Goal: Transaction & Acquisition: Purchase product/service

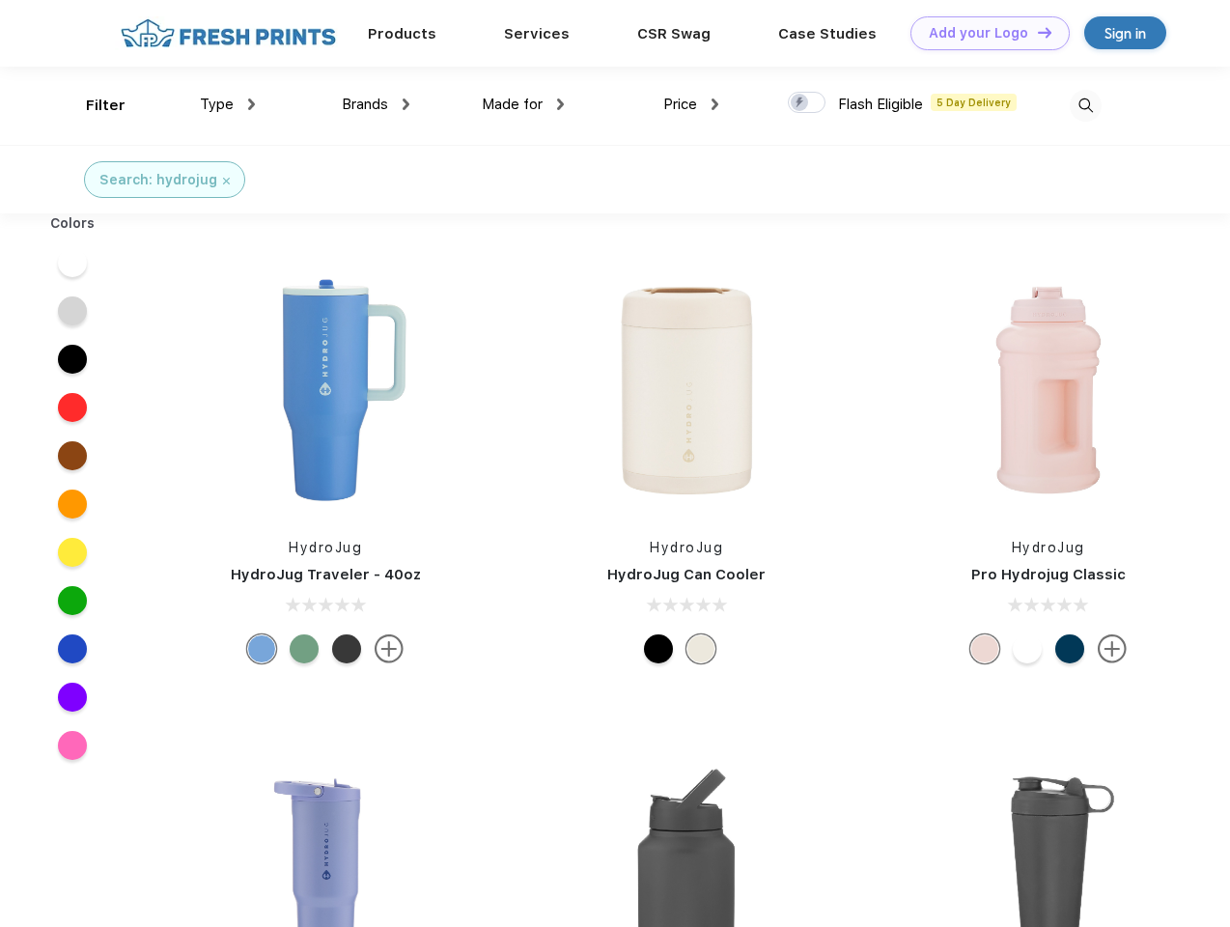
click at [983, 33] on link "Add your Logo Design Tool" at bounding box center [989, 33] width 159 height 34
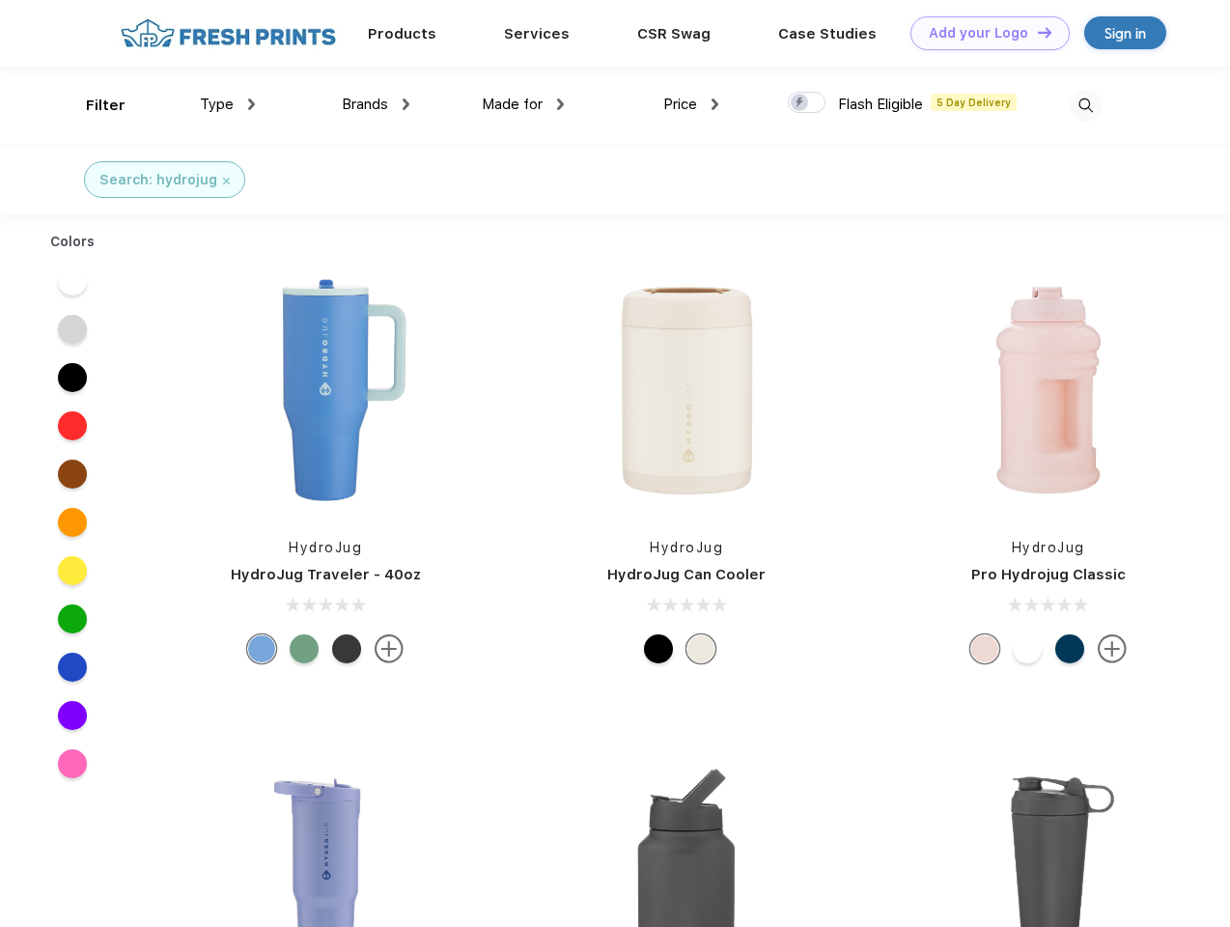
click at [0, 0] on div "Design Tool" at bounding box center [0, 0] width 0 height 0
click at [1036, 32] on link "Add your Logo Design Tool" at bounding box center [989, 33] width 159 height 34
click at [93, 105] on div "Filter" at bounding box center [106, 106] width 40 height 22
click at [228, 104] on span "Type" at bounding box center [217, 104] width 34 height 17
click at [375, 104] on span "Brands" at bounding box center [365, 104] width 46 height 17
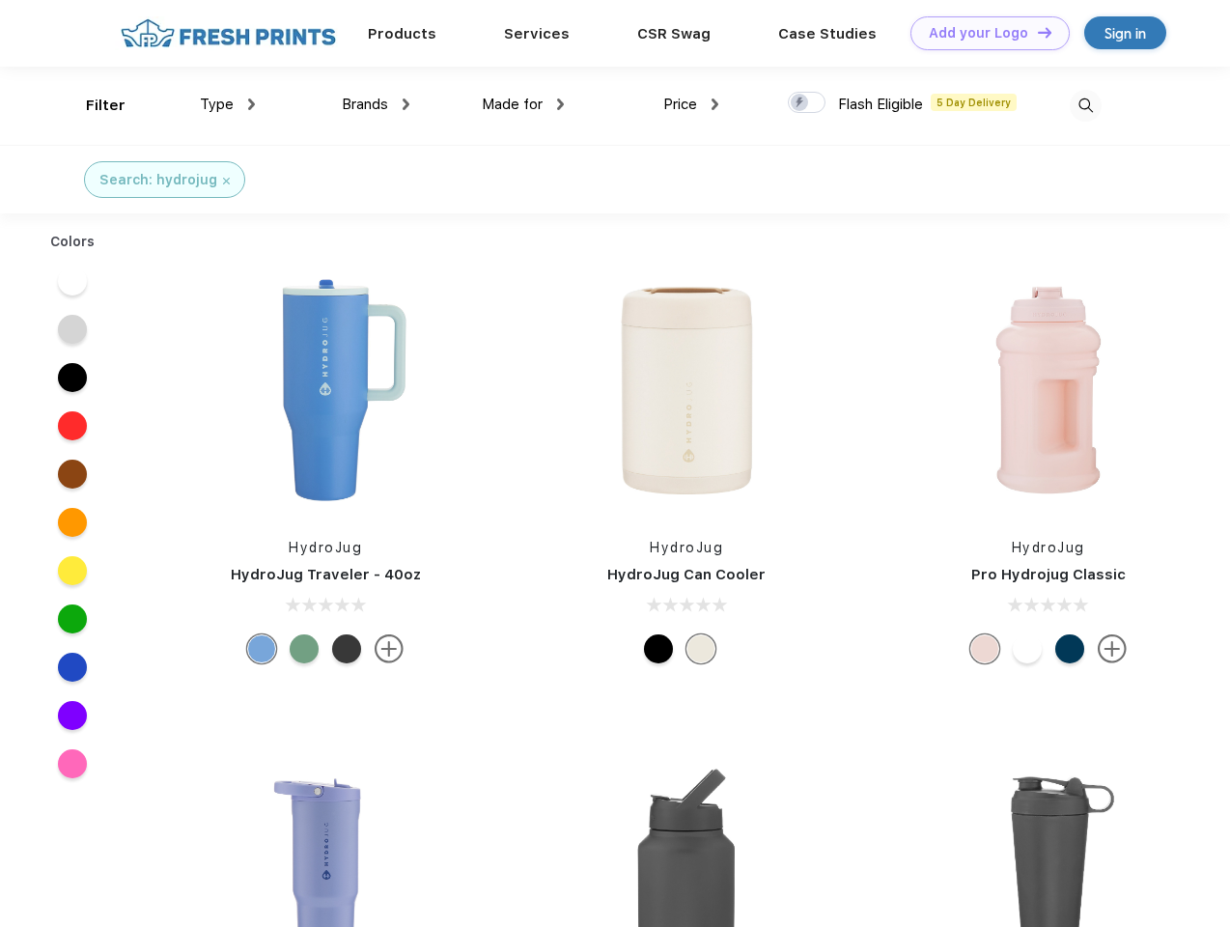
click at [523, 104] on span "Made for" at bounding box center [512, 104] width 61 height 17
click at [691, 104] on span "Price" at bounding box center [680, 104] width 34 height 17
click at [807, 103] on div at bounding box center [807, 102] width 38 height 21
click at [800, 103] on input "checkbox" at bounding box center [794, 97] width 13 height 13
click at [1085, 105] on img at bounding box center [1085, 106] width 32 height 32
